Goal: Navigation & Orientation: Find specific page/section

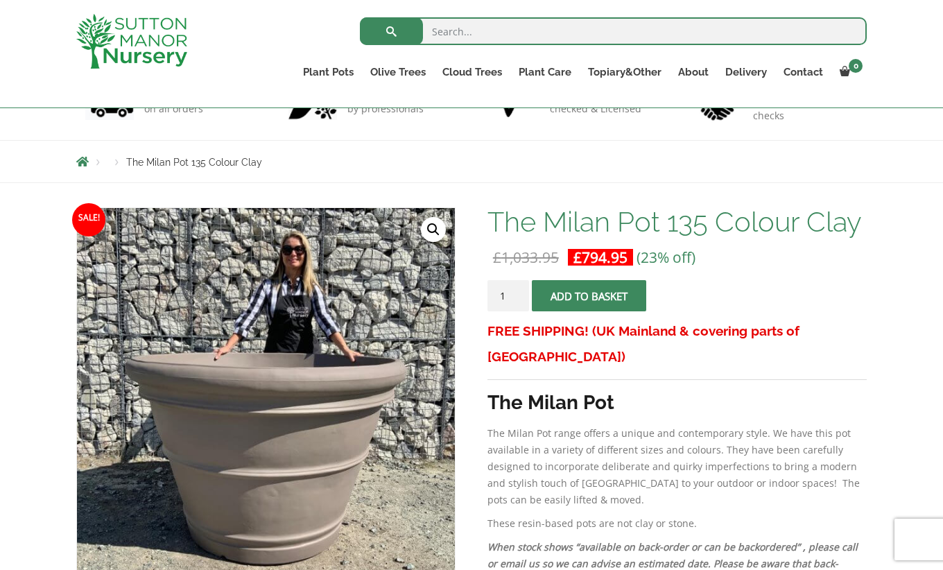
scroll to position [139, 0]
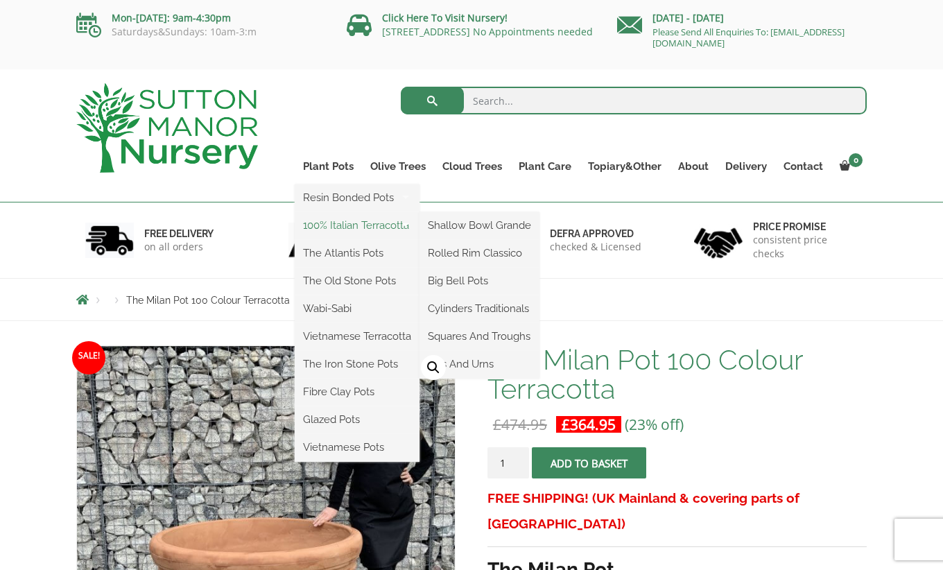
click at [323, 220] on link "100% Italian Terracotta" at bounding box center [357, 225] width 125 height 21
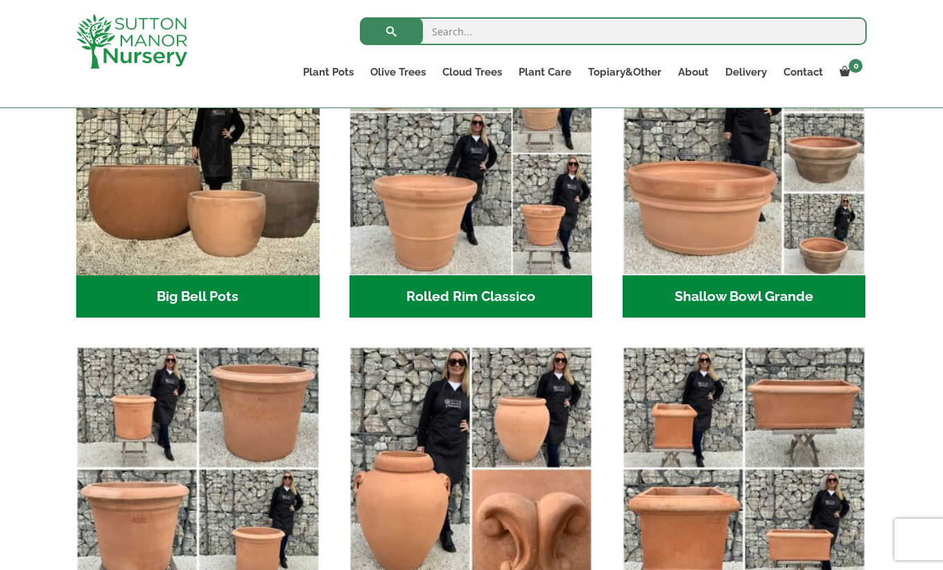
scroll to position [516, 0]
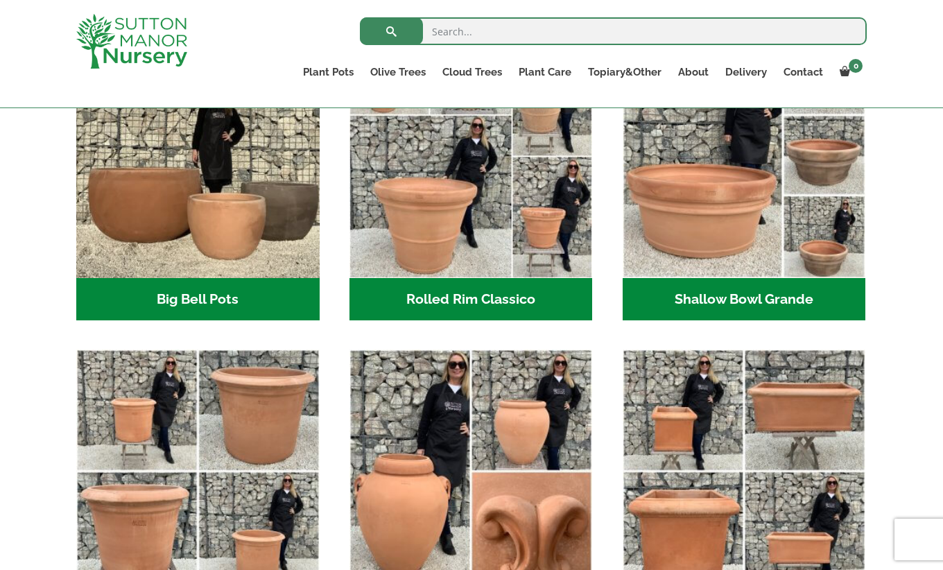
click at [450, 295] on h2 "Rolled Rim Classico (7)" at bounding box center [470, 299] width 243 height 43
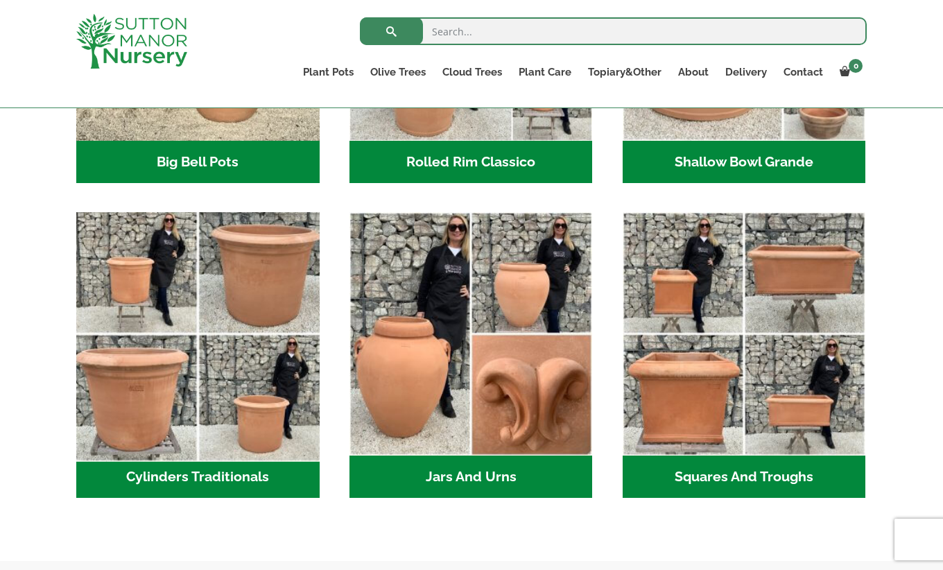
scroll to position [654, 0]
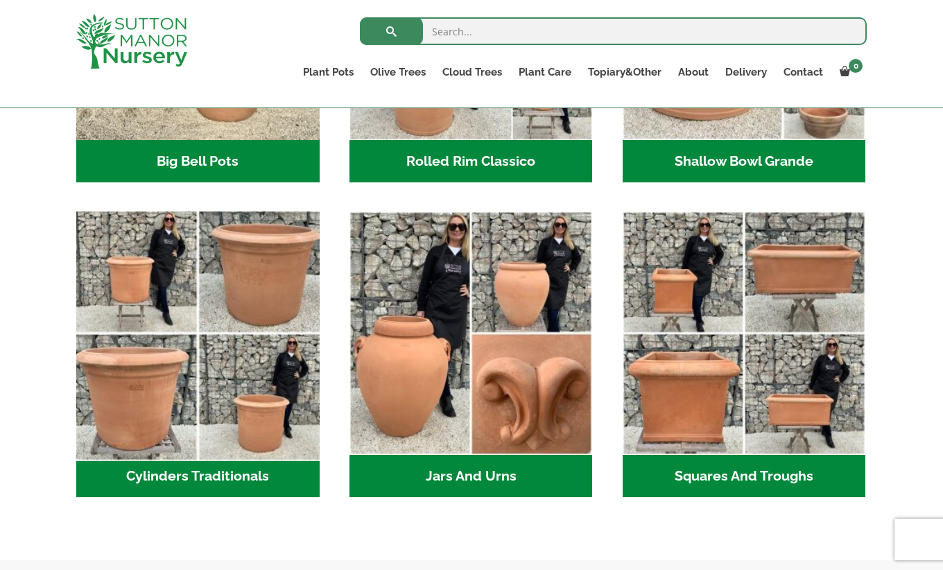
click at [217, 401] on img "Visit product category Cylinders Traditionals" at bounding box center [197, 333] width 255 height 255
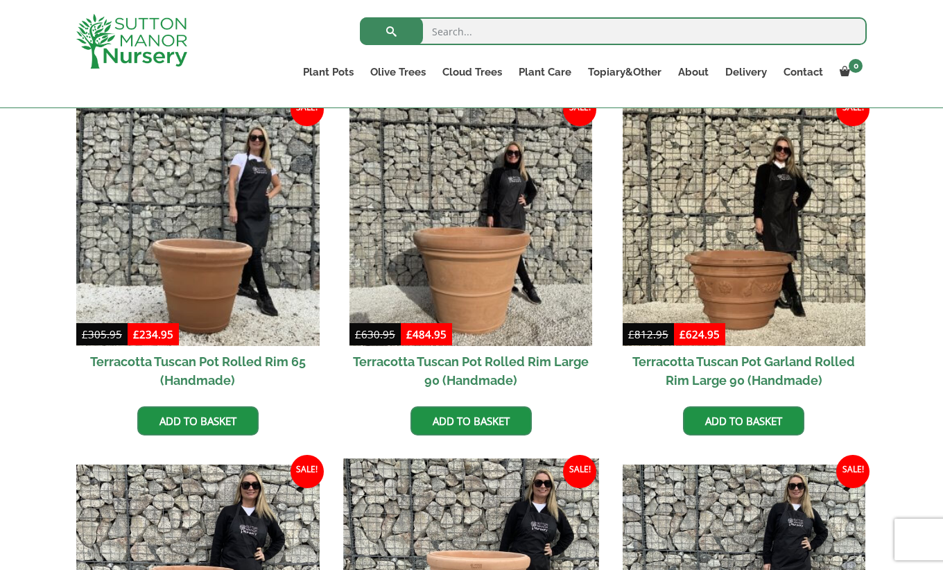
scroll to position [487, 0]
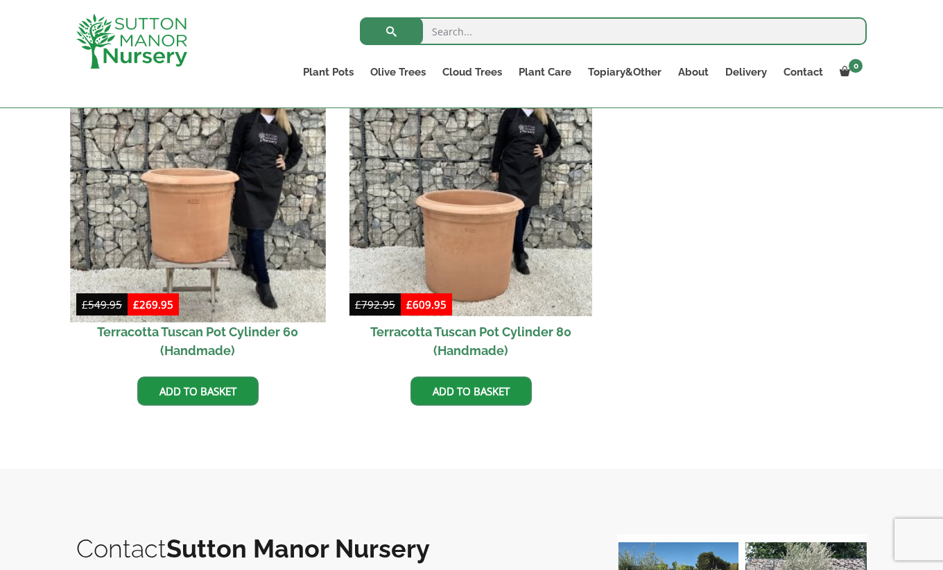
scroll to position [670, 0]
